Goal: Book appointment/travel/reservation

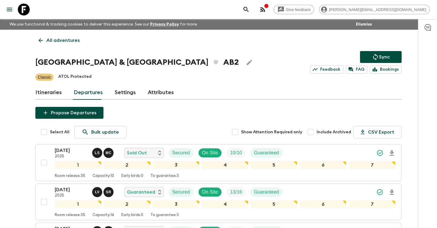
click at [252, 8] on button "search adventures" at bounding box center [246, 10] width 12 height 12
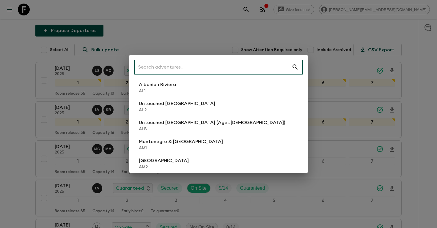
scroll to position [82, 0]
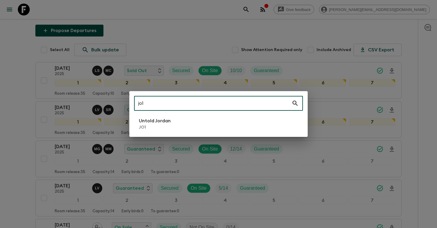
type input "jo1"
click at [230, 118] on li "Untold Jordan JO1" at bounding box center [218, 124] width 169 height 17
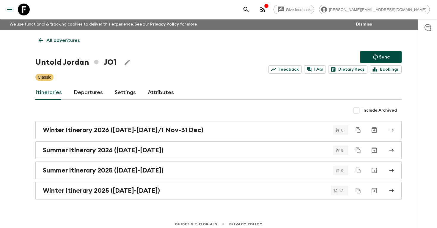
click at [83, 93] on link "Departures" at bounding box center [88, 93] width 29 height 14
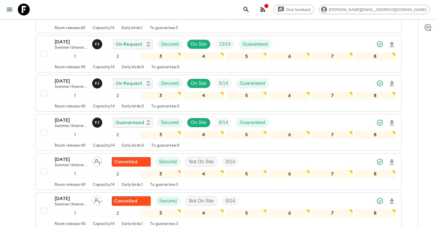
scroll to position [878, 0]
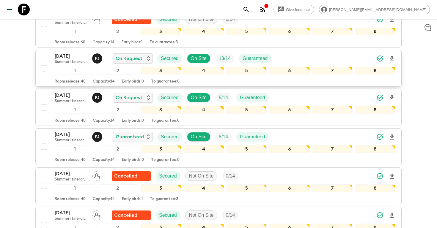
click at [390, 60] on icon "Download Onboarding" at bounding box center [391, 58] width 7 height 7
click at [249, 9] on icon "search adventures" at bounding box center [245, 9] width 7 height 7
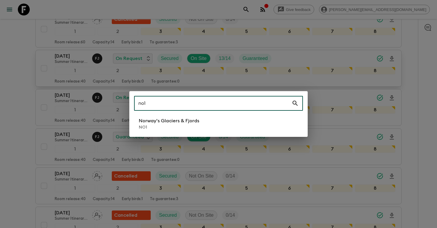
type input "no1"
click at [174, 124] on p "Norway's Glaciers & Fjords" at bounding box center [169, 120] width 60 height 7
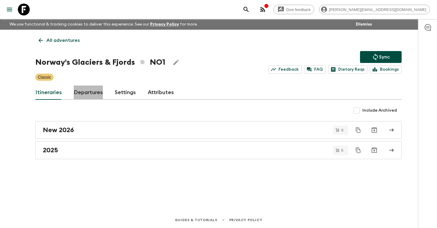
click at [86, 96] on link "Departures" at bounding box center [88, 93] width 29 height 14
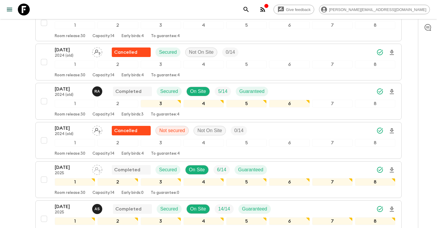
scroll to position [499, 0]
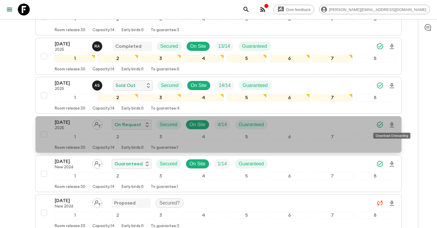
click at [391, 125] on icon "Download Onboarding" at bounding box center [391, 124] width 4 height 5
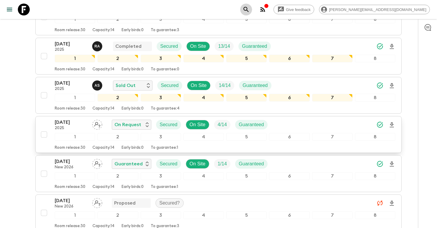
click at [249, 10] on icon "search adventures" at bounding box center [245, 9] width 7 height 7
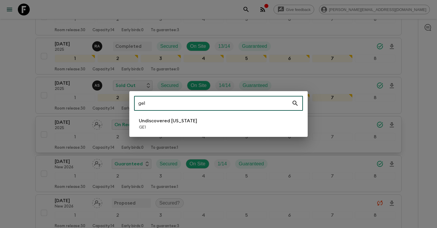
type input "ge1"
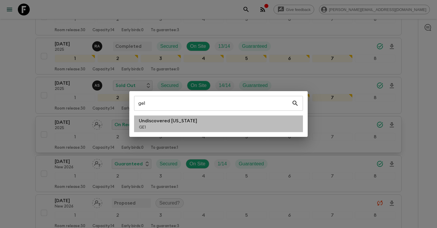
click at [208, 118] on li "Undiscovered [US_STATE] GE1" at bounding box center [218, 124] width 169 height 17
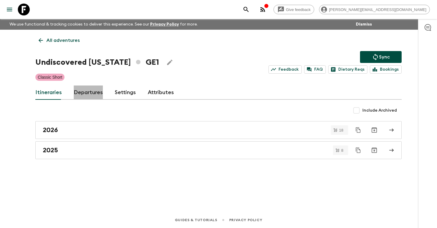
click at [94, 94] on link "Departures" at bounding box center [88, 93] width 29 height 14
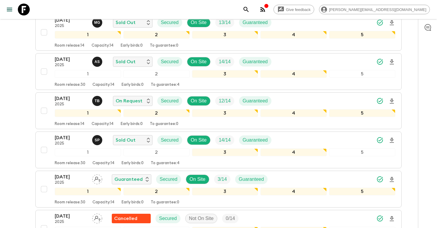
scroll to position [380, 0]
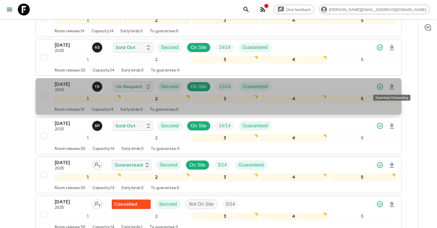
click at [392, 87] on icon "Download Onboarding" at bounding box center [391, 86] width 4 height 5
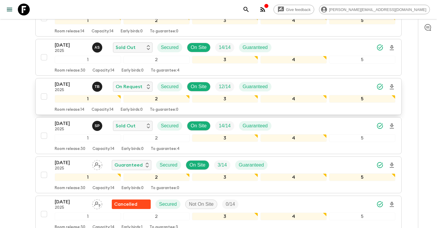
click at [249, 9] on icon "search adventures" at bounding box center [245, 9] width 7 height 7
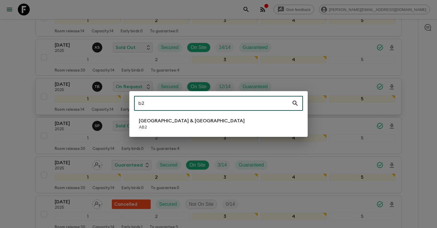
type input "b2"
click at [192, 127] on li "Argentina & [GEOGRAPHIC_DATA] AB2" at bounding box center [218, 124] width 169 height 17
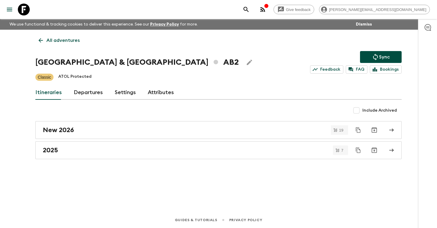
click at [89, 93] on link "Departures" at bounding box center [88, 93] width 29 height 14
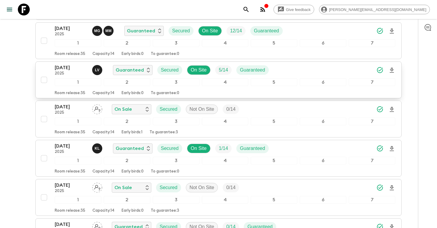
scroll to position [173, 0]
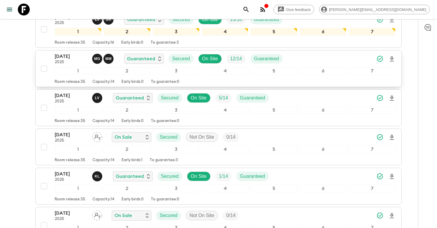
click at [70, 58] on p "[DATE]" at bounding box center [71, 56] width 33 height 7
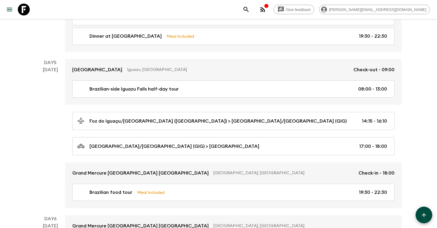
scroll to position [672, 0]
